Goal: Transaction & Acquisition: Purchase product/service

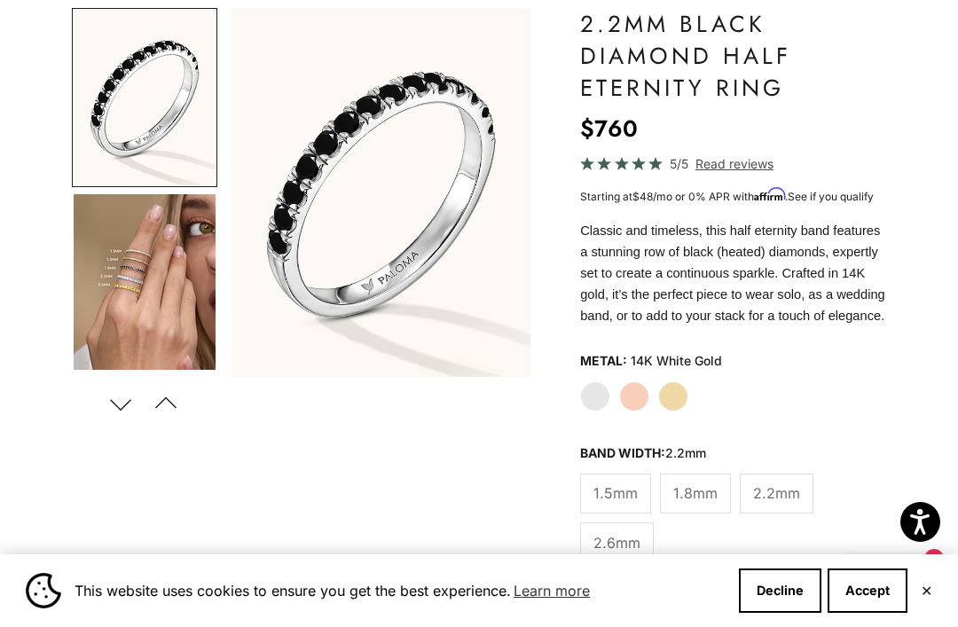
scroll to position [190, 0]
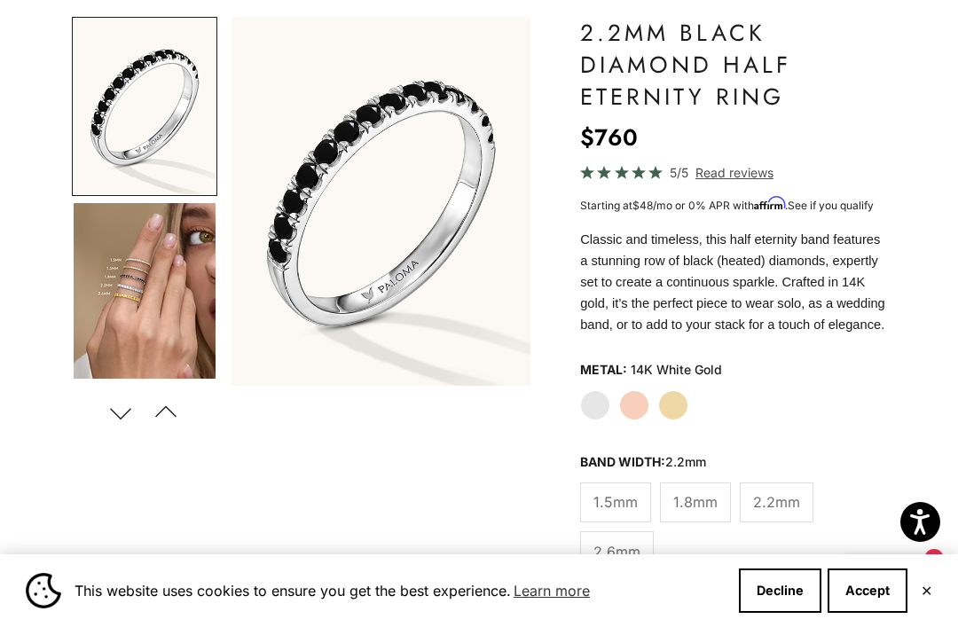
click at [629, 421] on label "Rose Gold" at bounding box center [634, 405] width 30 height 30
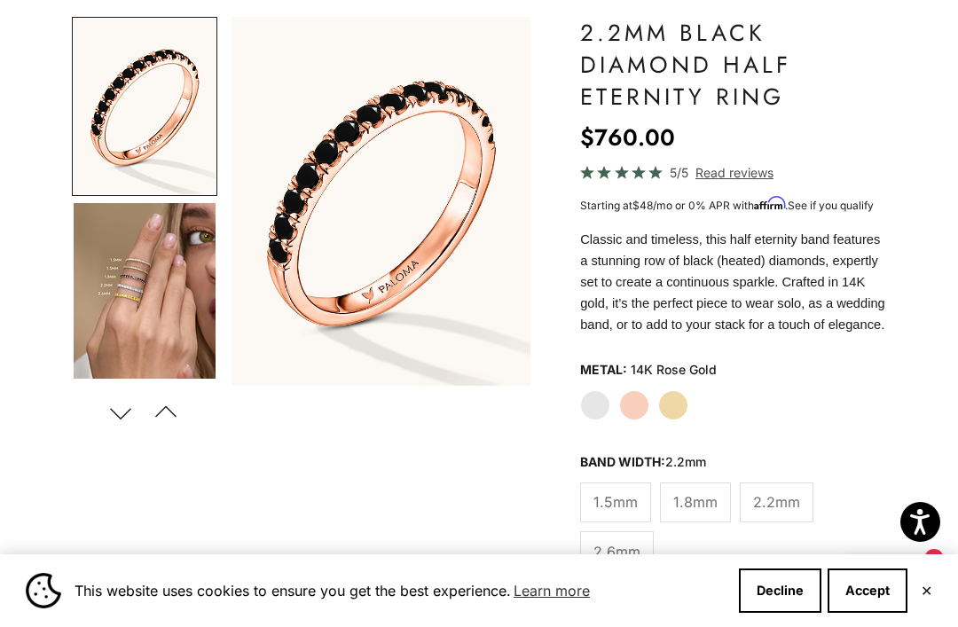
click at [617, 563] on span "2.6mm" at bounding box center [617, 551] width 47 height 23
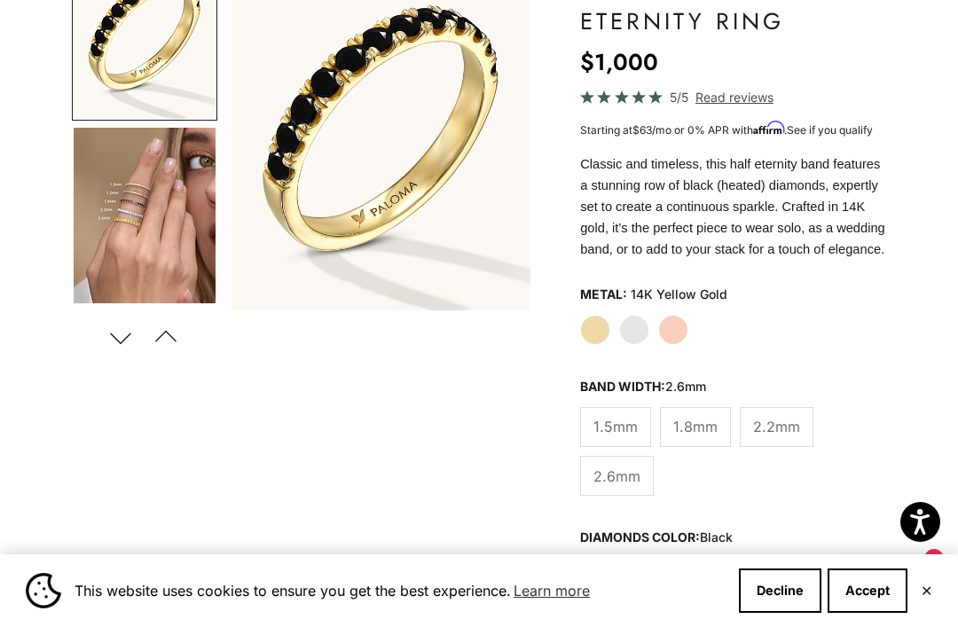
scroll to position [264, 0]
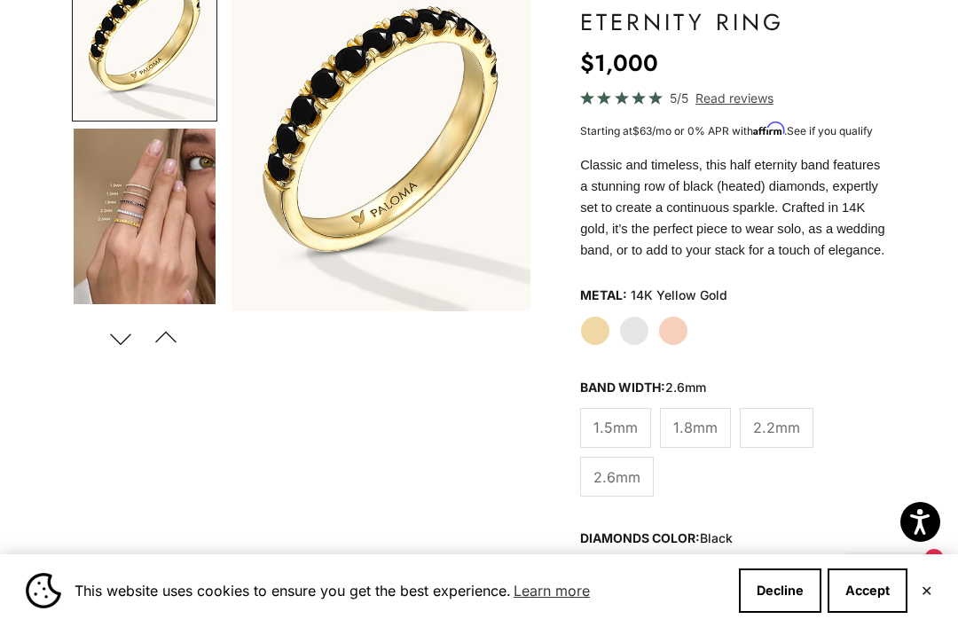
click at [771, 439] on span "2.2mm" at bounding box center [776, 427] width 47 height 23
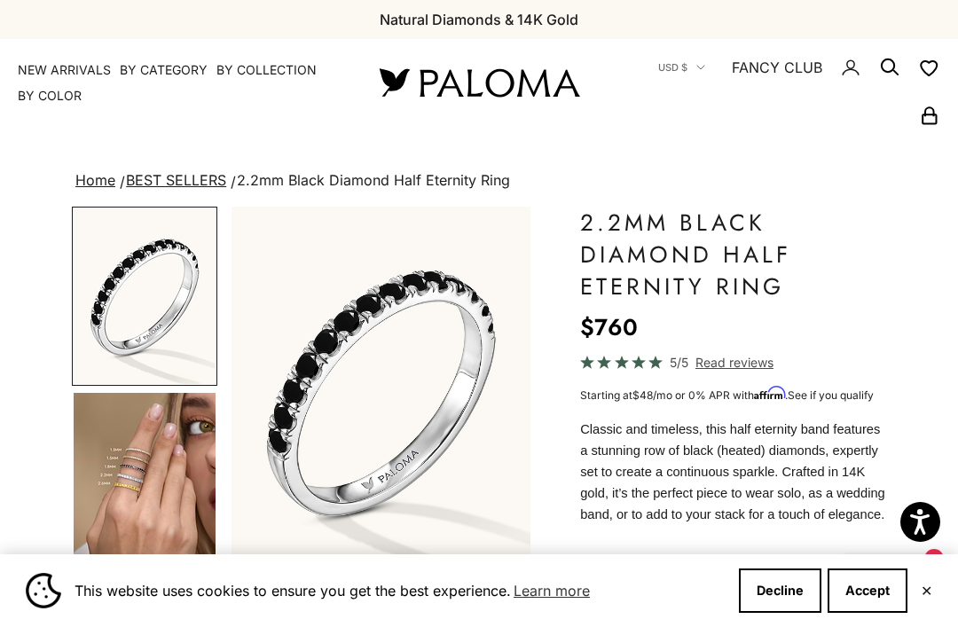
click at [78, 71] on link "NEW ARRIVALS" at bounding box center [64, 70] width 93 height 18
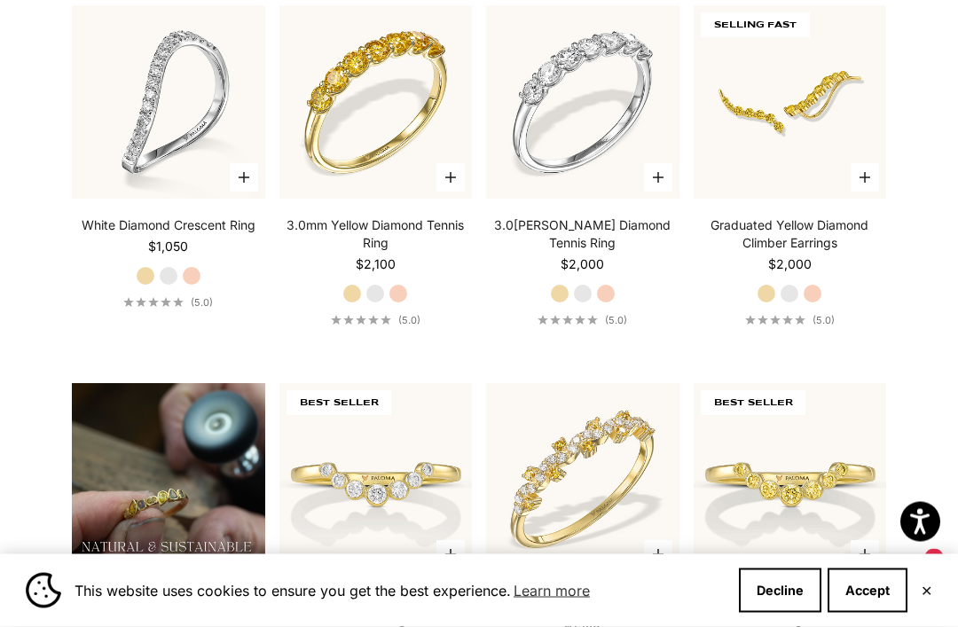
scroll to position [929, 0]
click at [408, 308] on div "3.0mm Yellow Diamond Tennis Ring Starting at $2,100 Yellow Gold White Gold Rose…" at bounding box center [376, 272] width 193 height 110
click at [398, 303] on label "Rose Gold" at bounding box center [399, 294] width 20 height 20
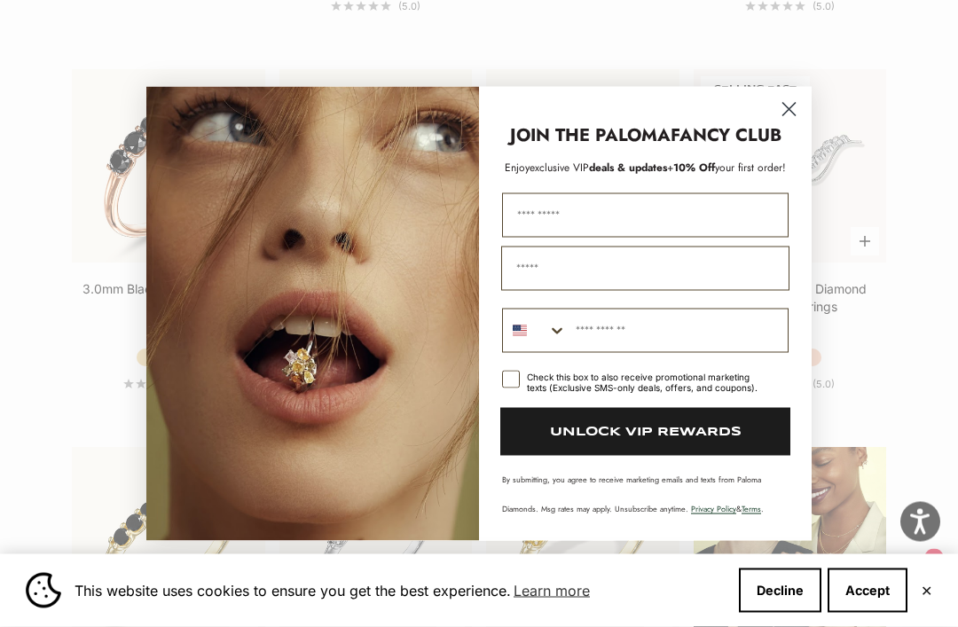
scroll to position [1620, 0]
click at [790, 123] on circle "Close dialog" at bounding box center [789, 108] width 29 height 29
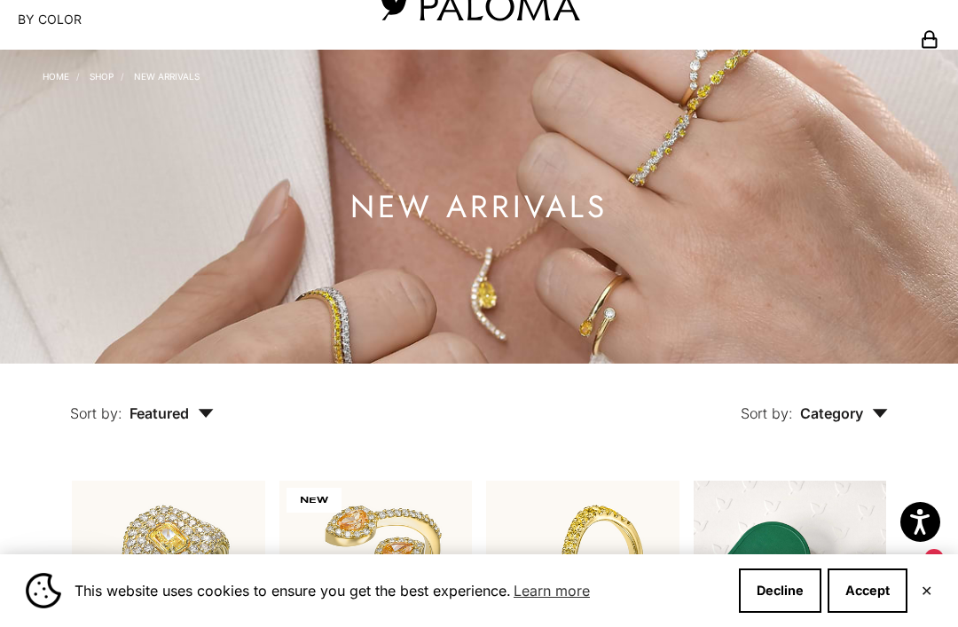
scroll to position [0, 0]
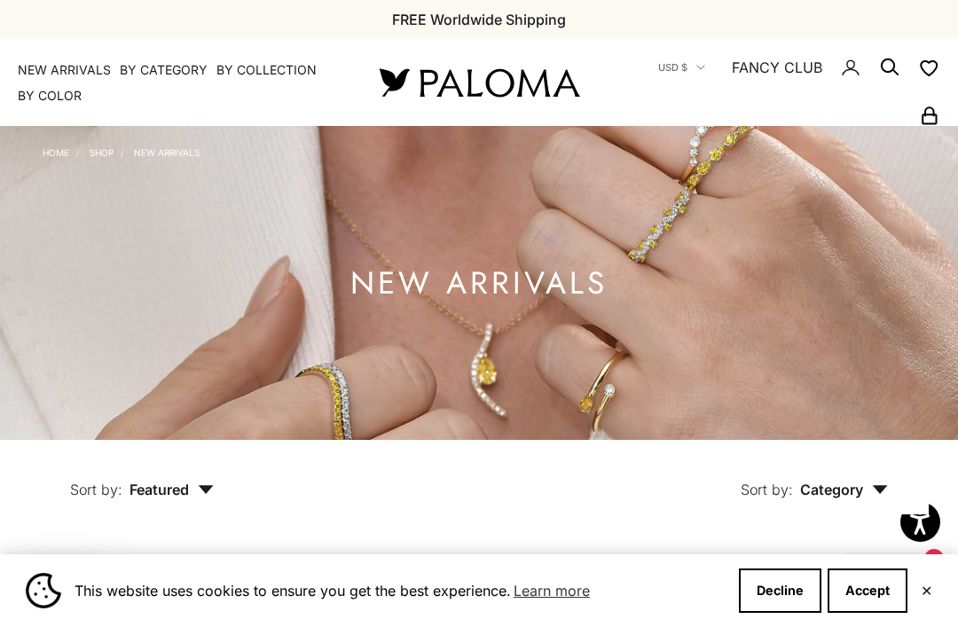
click at [177, 62] on summary "By Category" at bounding box center [164, 70] width 88 height 18
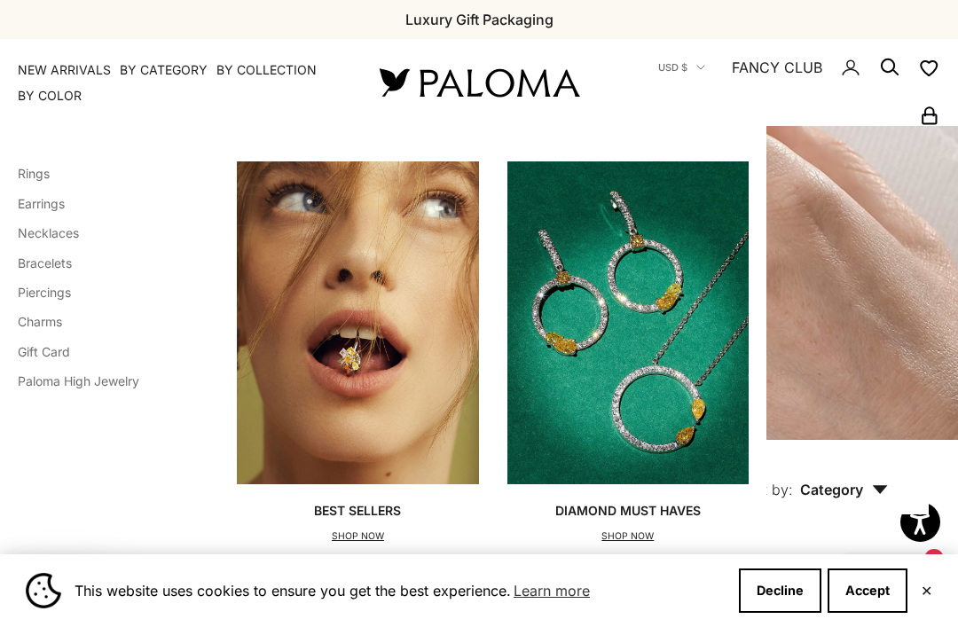
click at [54, 320] on link "Charms" at bounding box center [40, 321] width 44 height 15
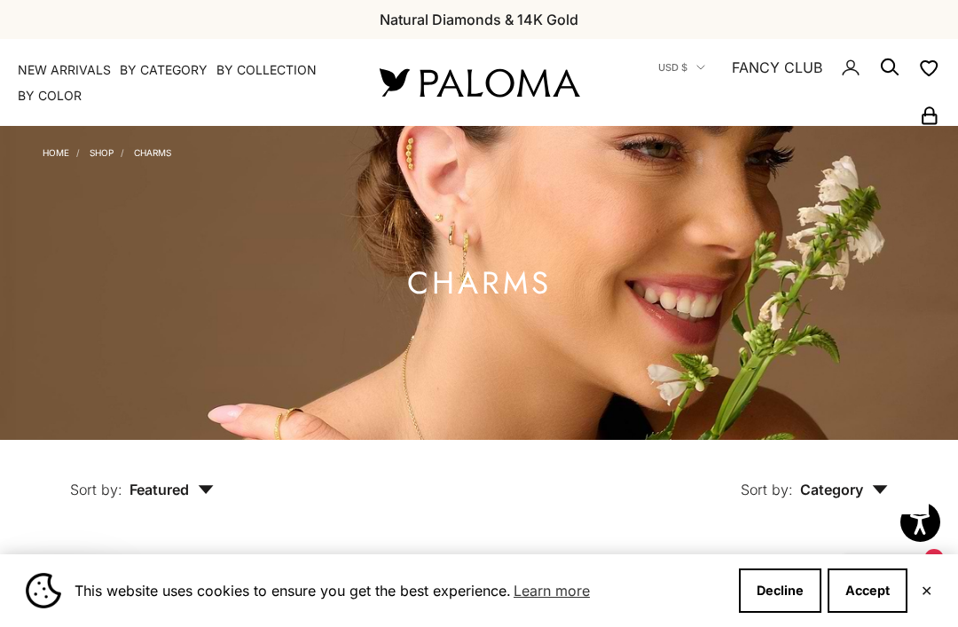
click at [155, 71] on summary "By Category" at bounding box center [164, 70] width 88 height 18
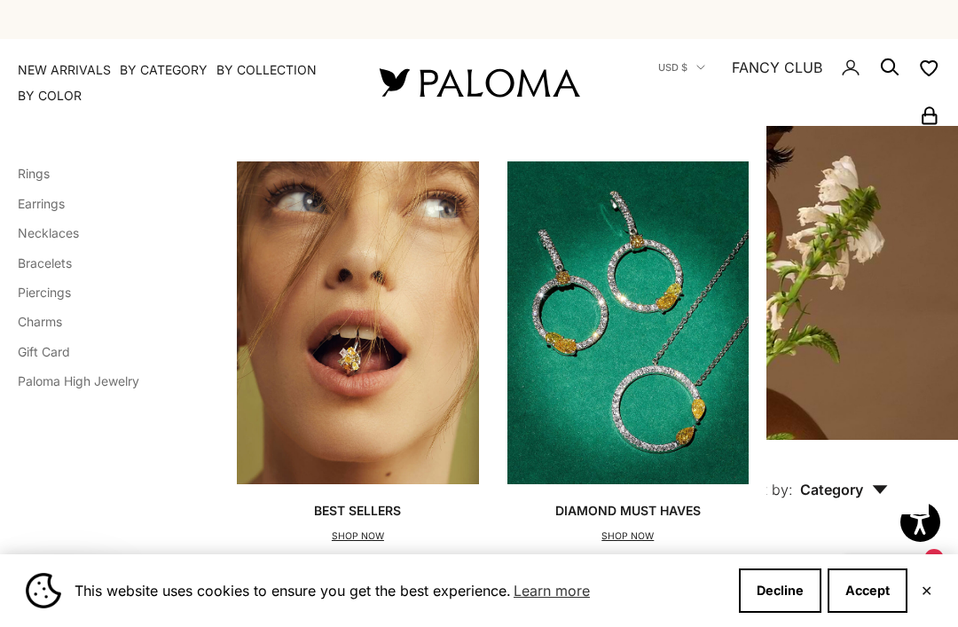
click at [43, 172] on link "Rings" at bounding box center [34, 173] width 32 height 15
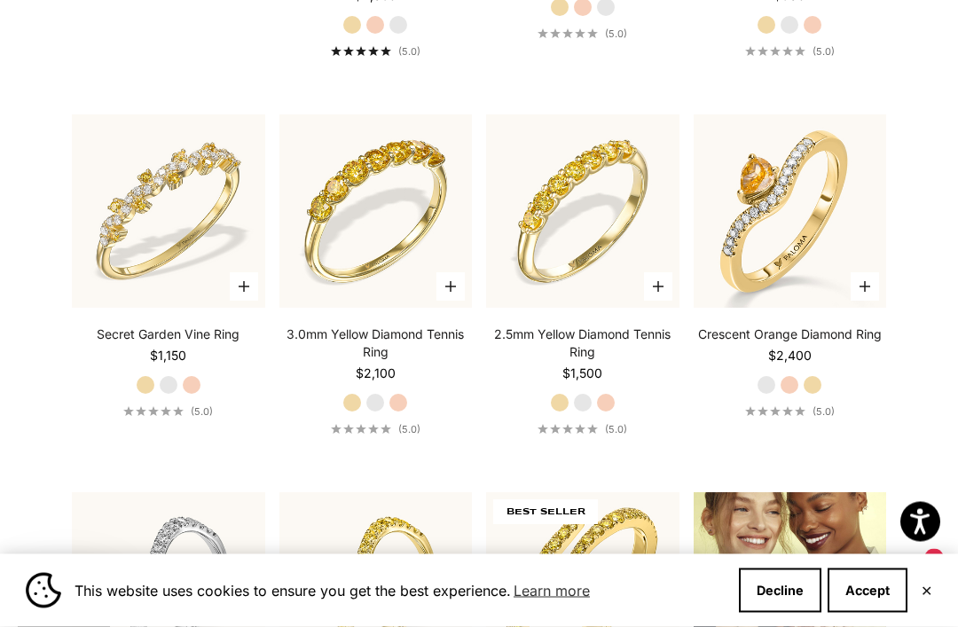
scroll to position [1576, 0]
